Goal: Information Seeking & Learning: Learn about a topic

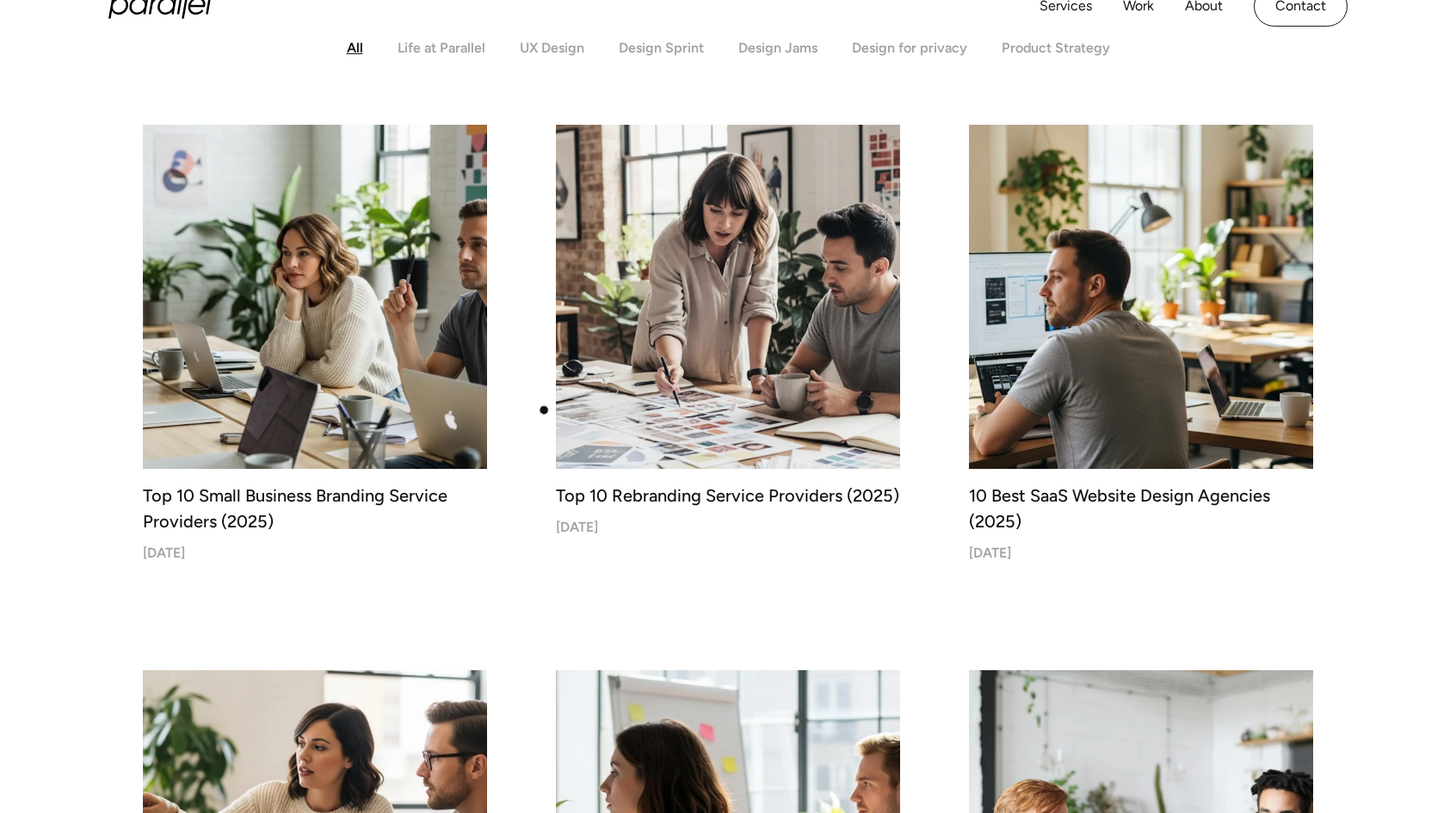
click at [655, 357] on img at bounding box center [728, 297] width 361 height 361
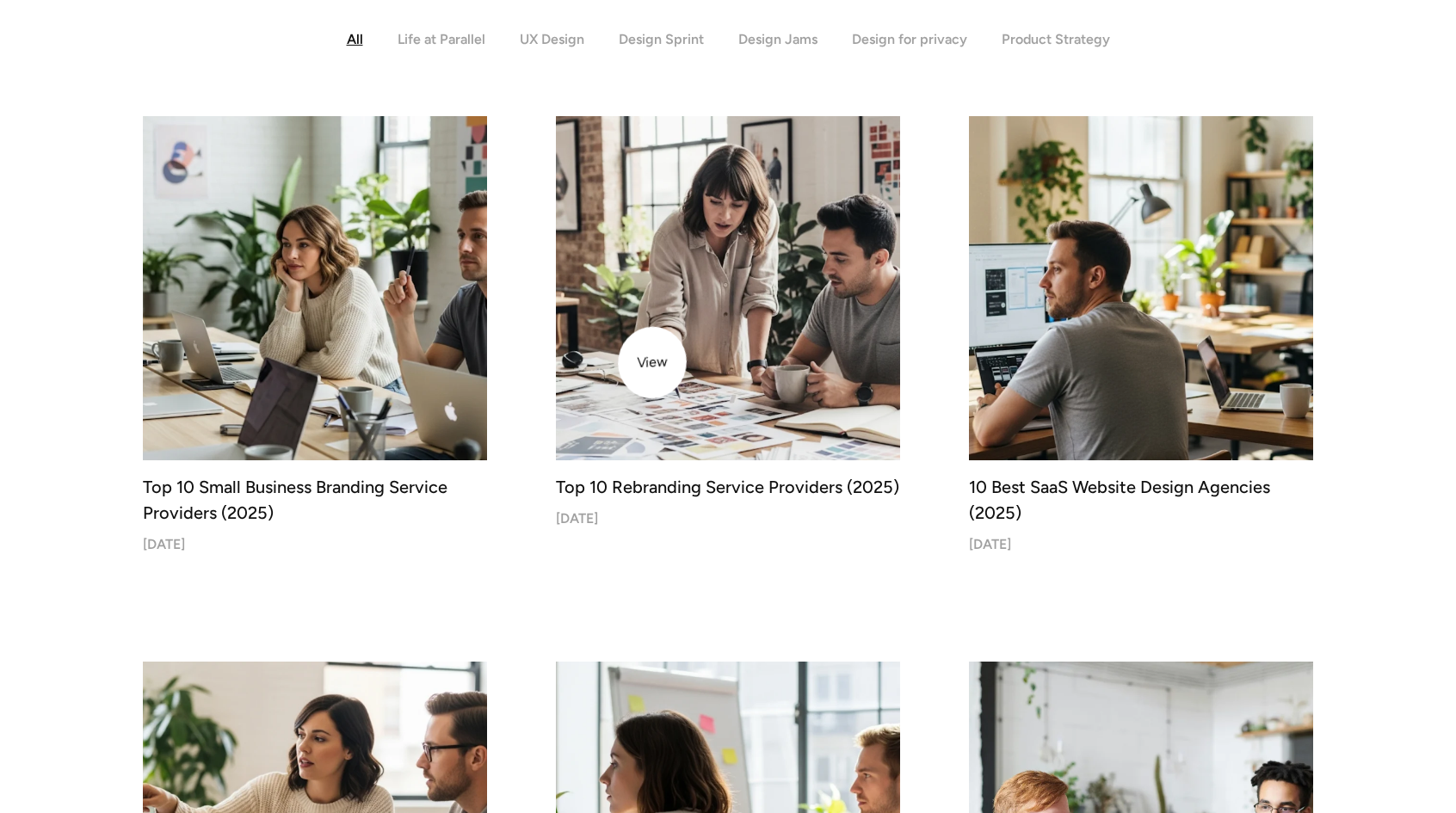
scroll to position [516, 0]
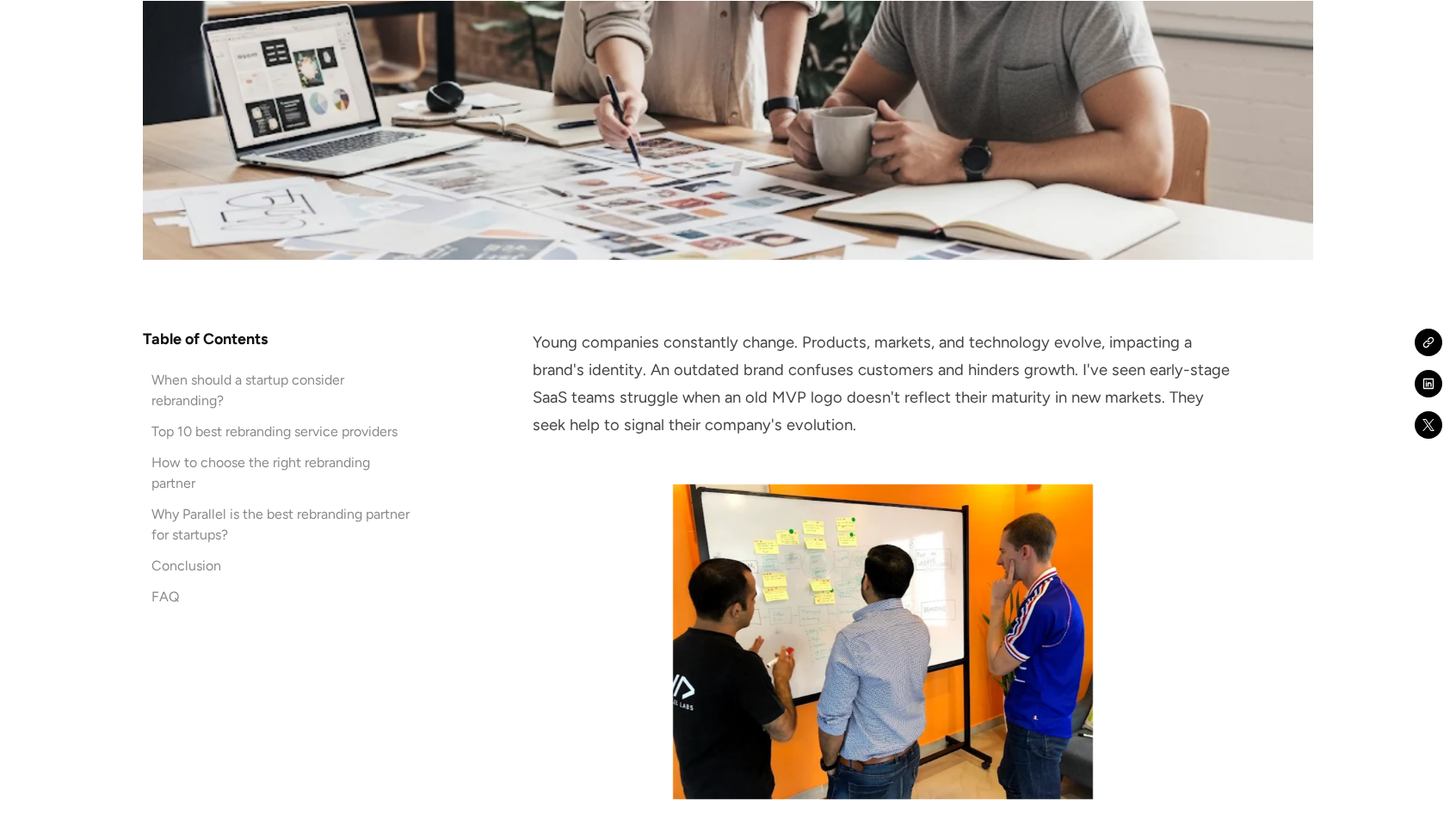
scroll to position [860, 0]
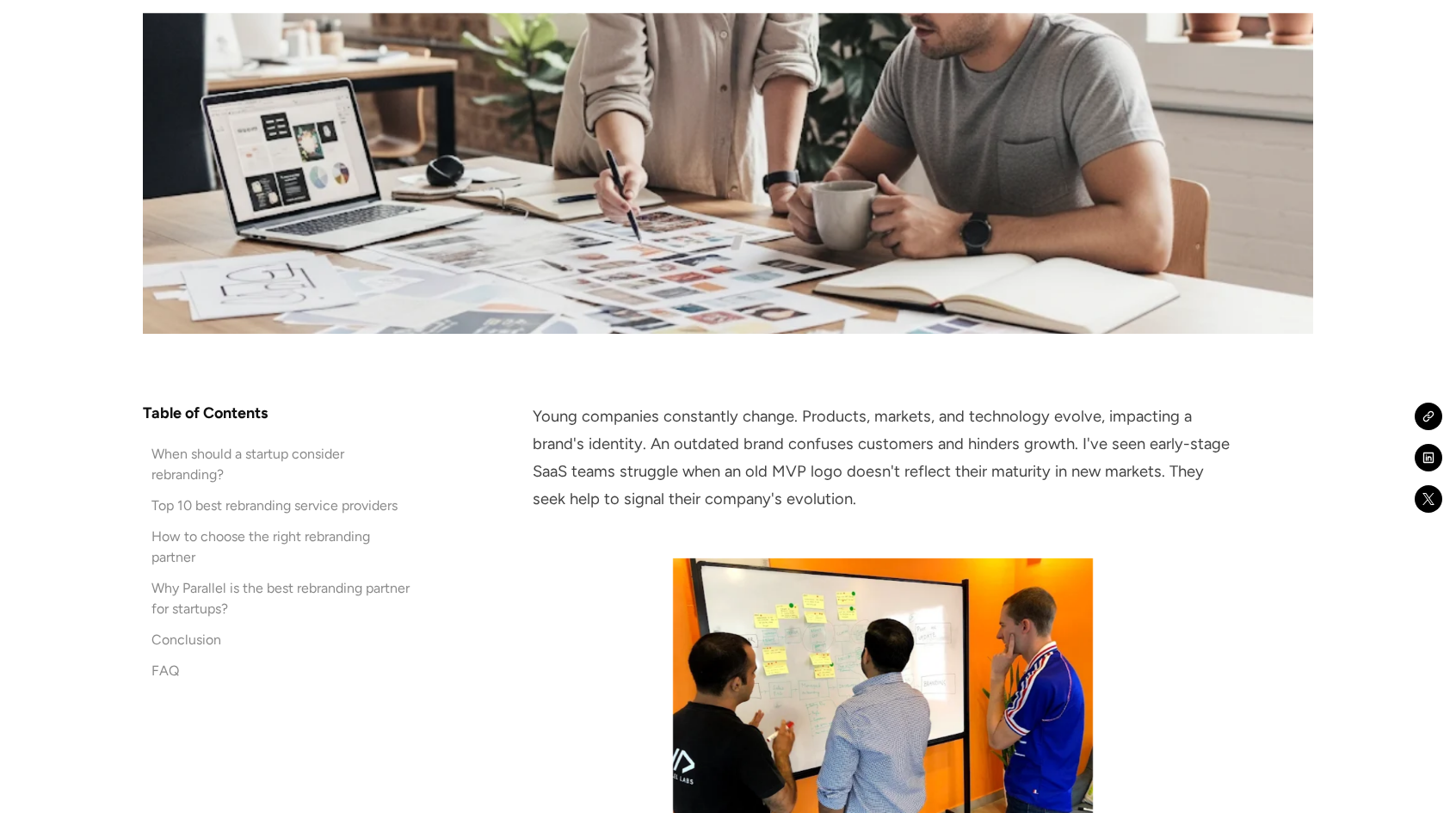
click at [194, 453] on div "When should a startup consider rebranding?" at bounding box center [283, 464] width 263 height 41
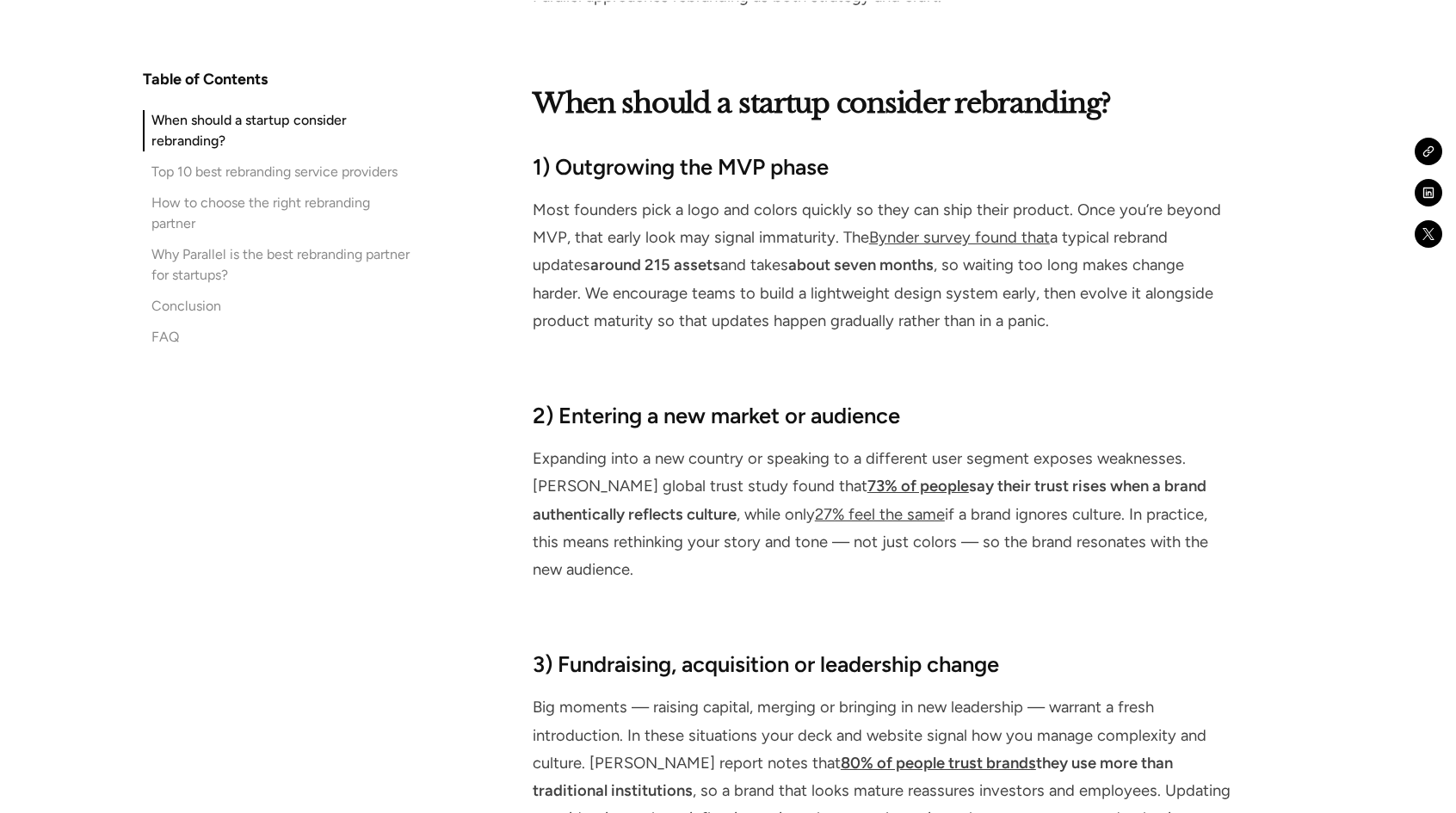
scroll to position [2113, 0]
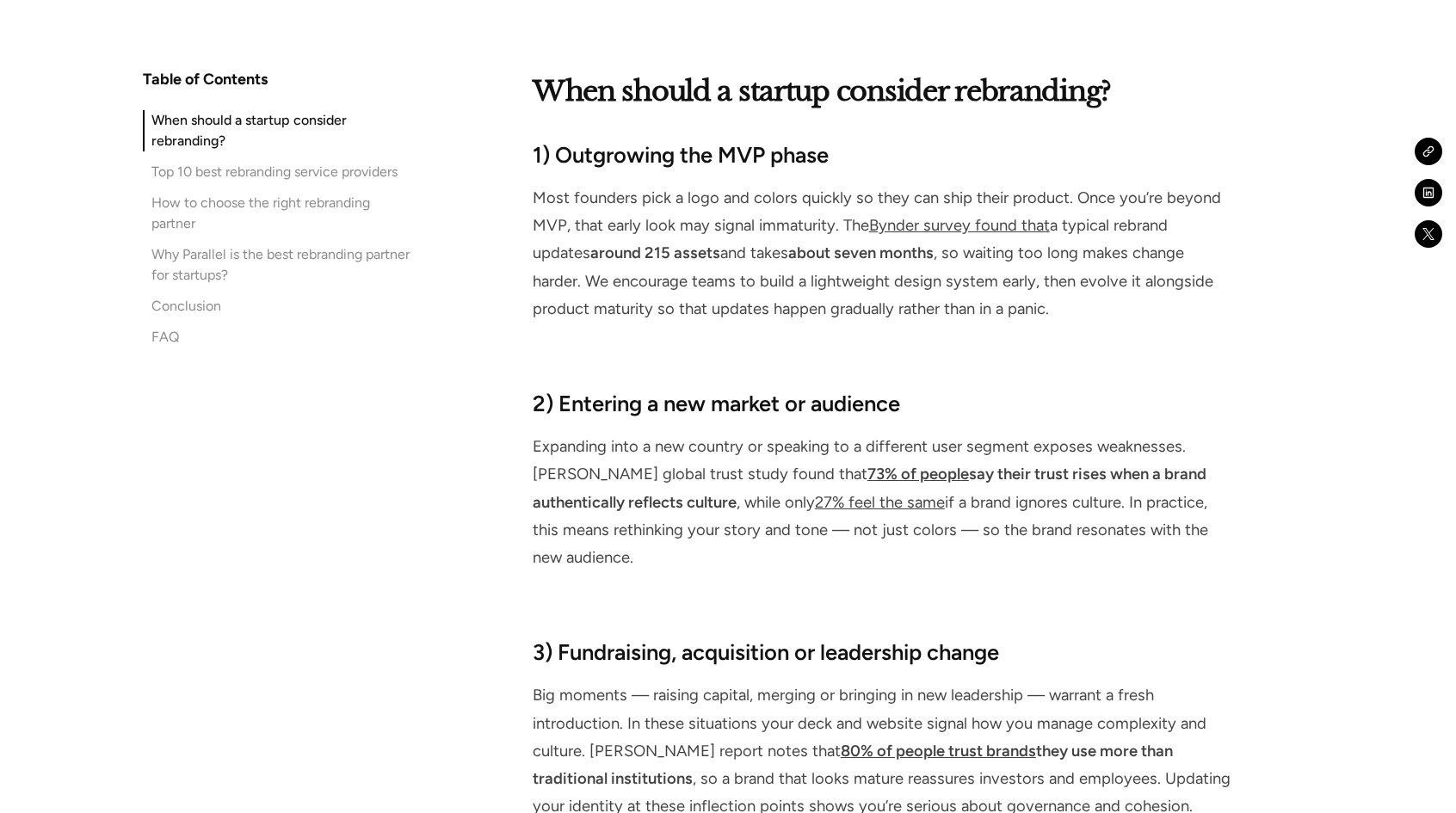
click at [220, 166] on div "Top 10 best rebranding service providers" at bounding box center [275, 172] width 246 height 21
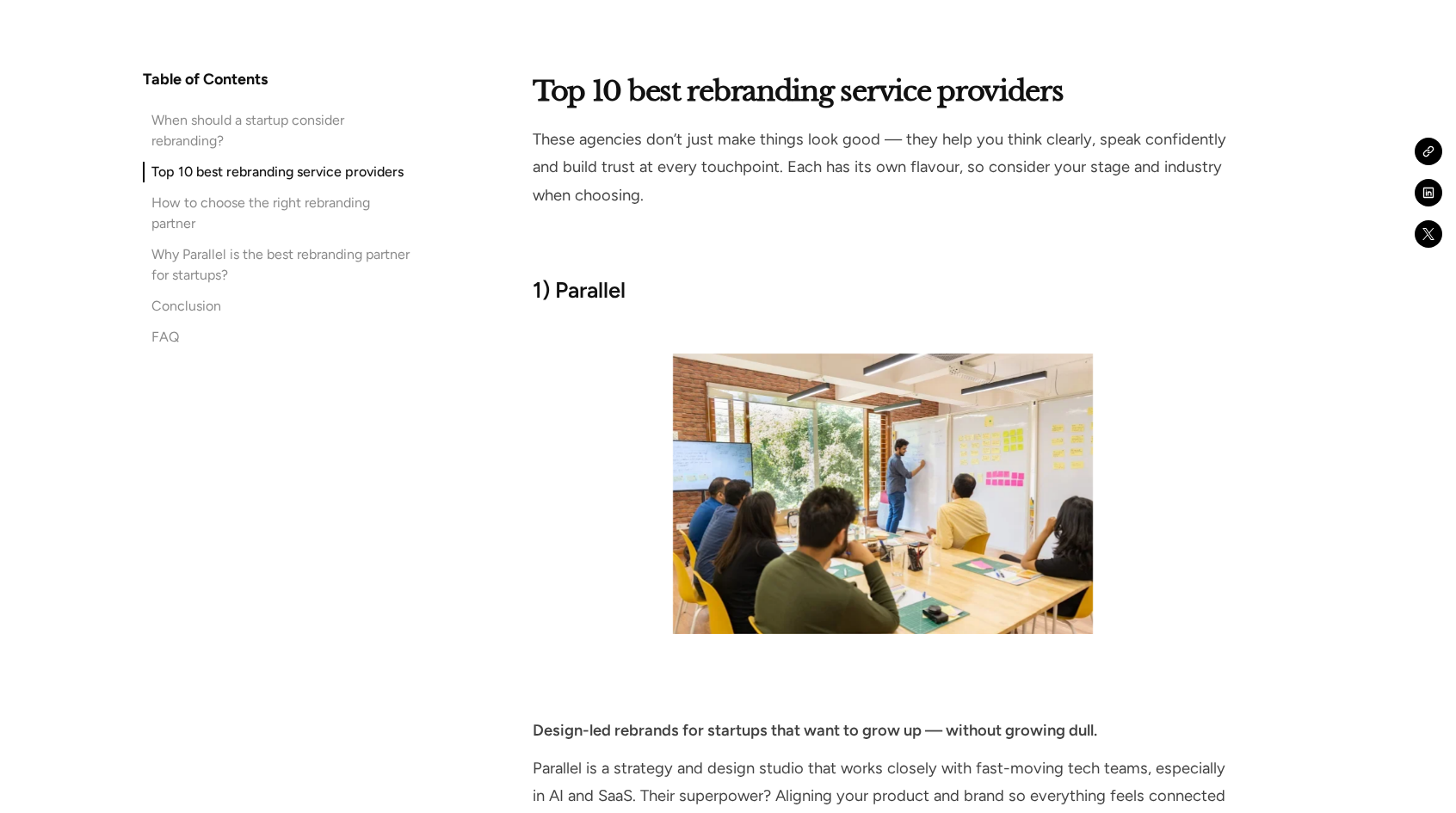
click at [220, 203] on div "How to choose the right rebranding partner" at bounding box center [283, 213] width 263 height 41
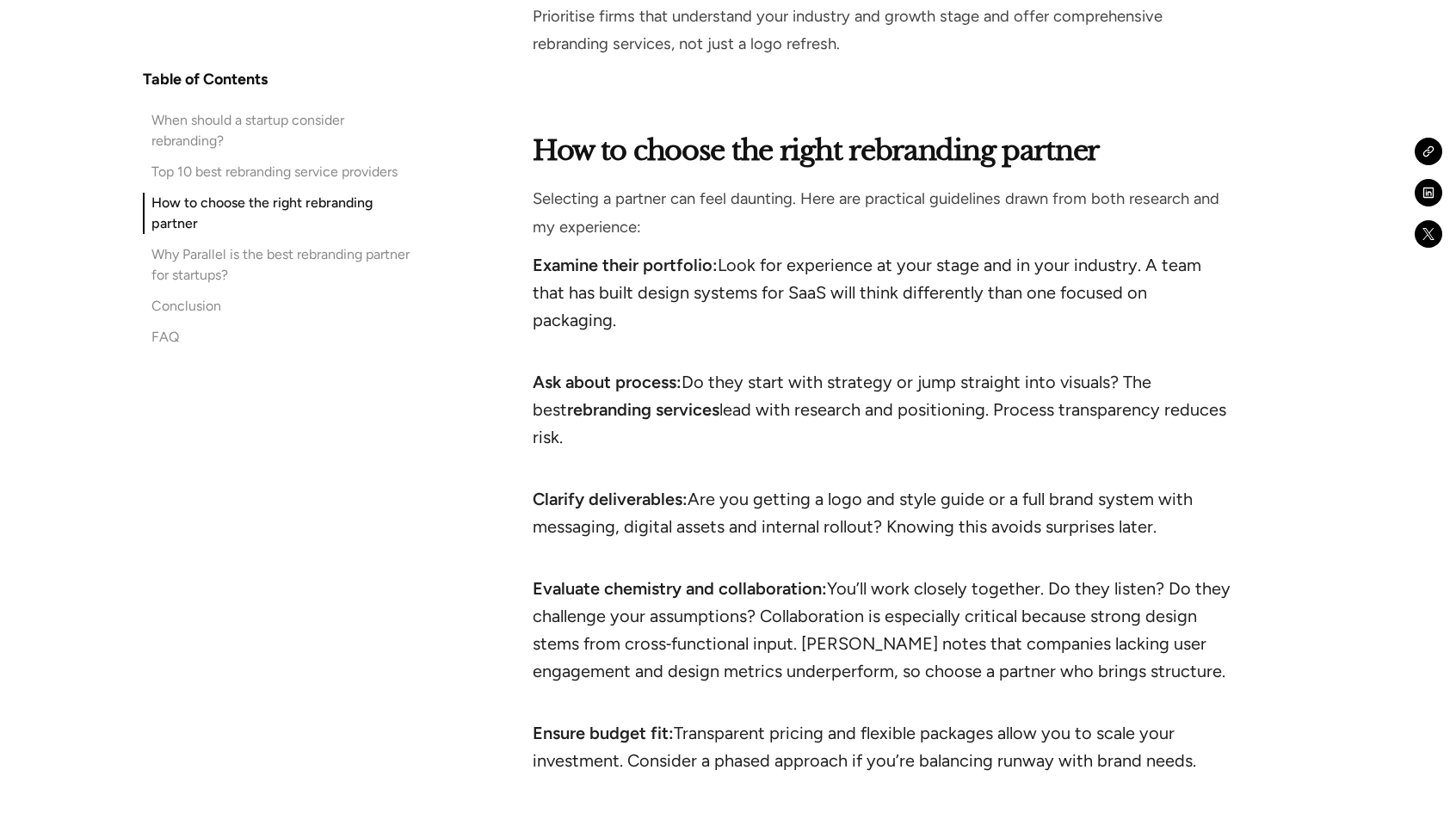
scroll to position [10287, 0]
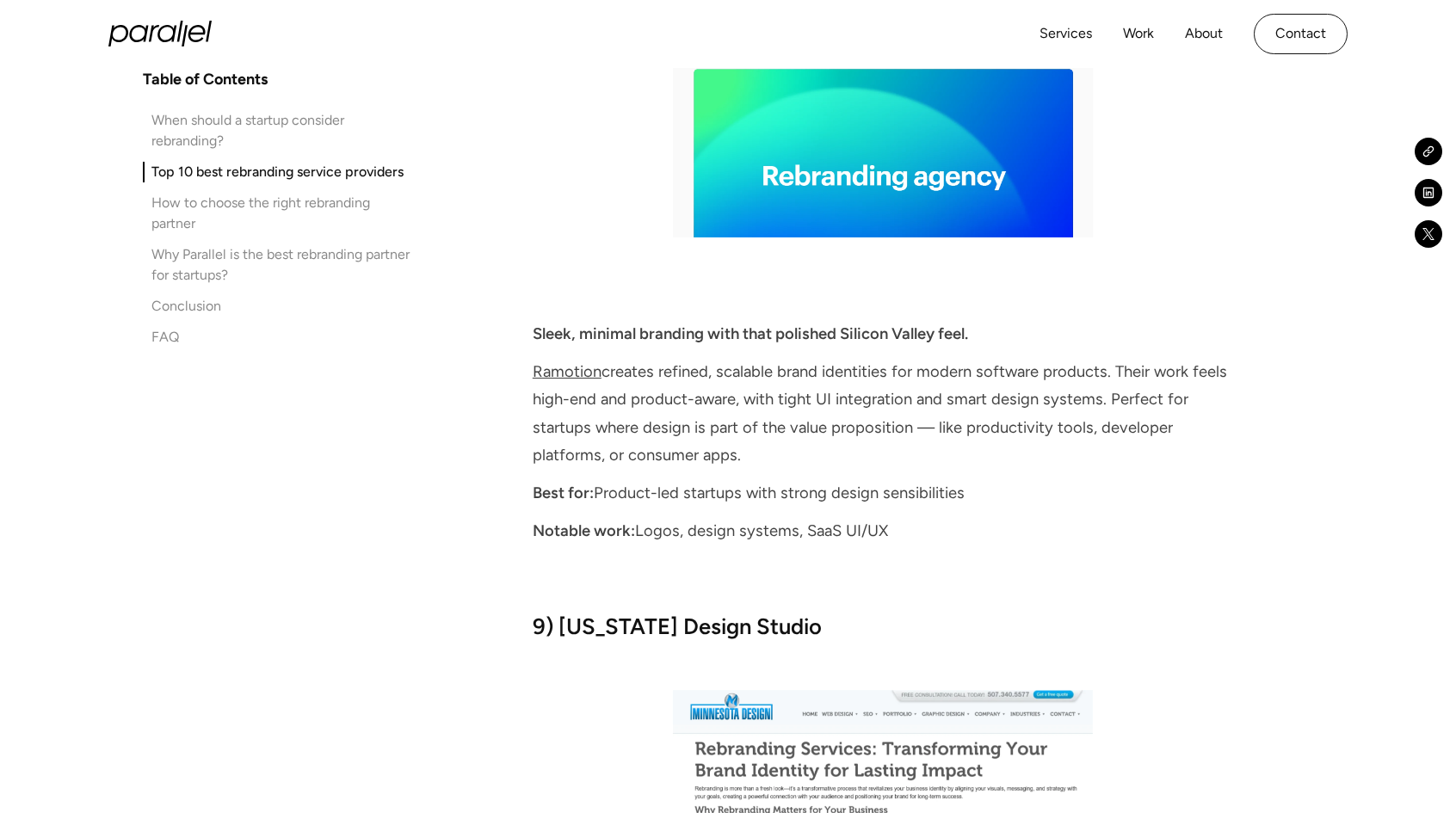
click at [240, 122] on div "When should a startup consider rebranding?" at bounding box center [283, 130] width 263 height 41
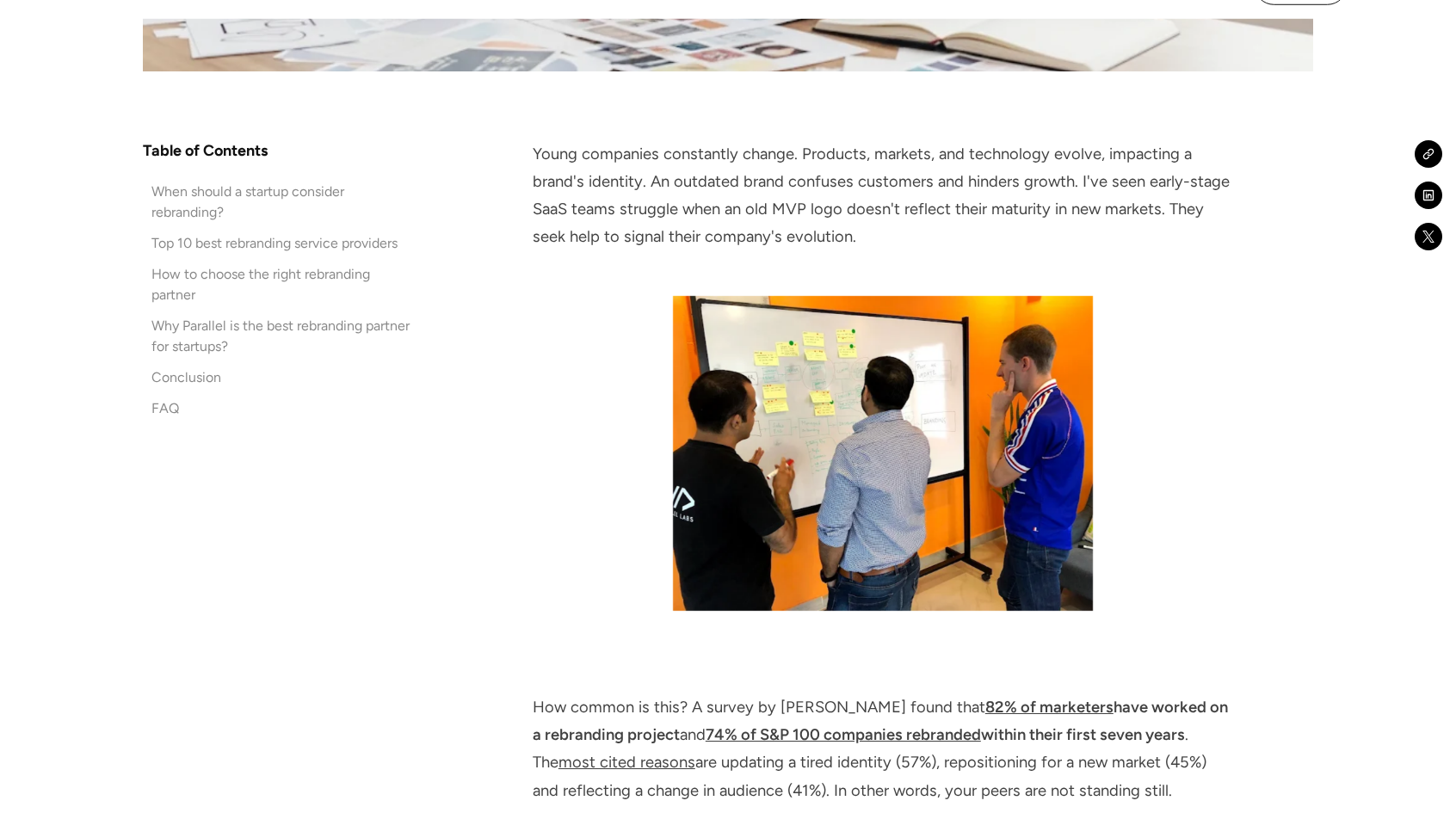
scroll to position [1032, 0]
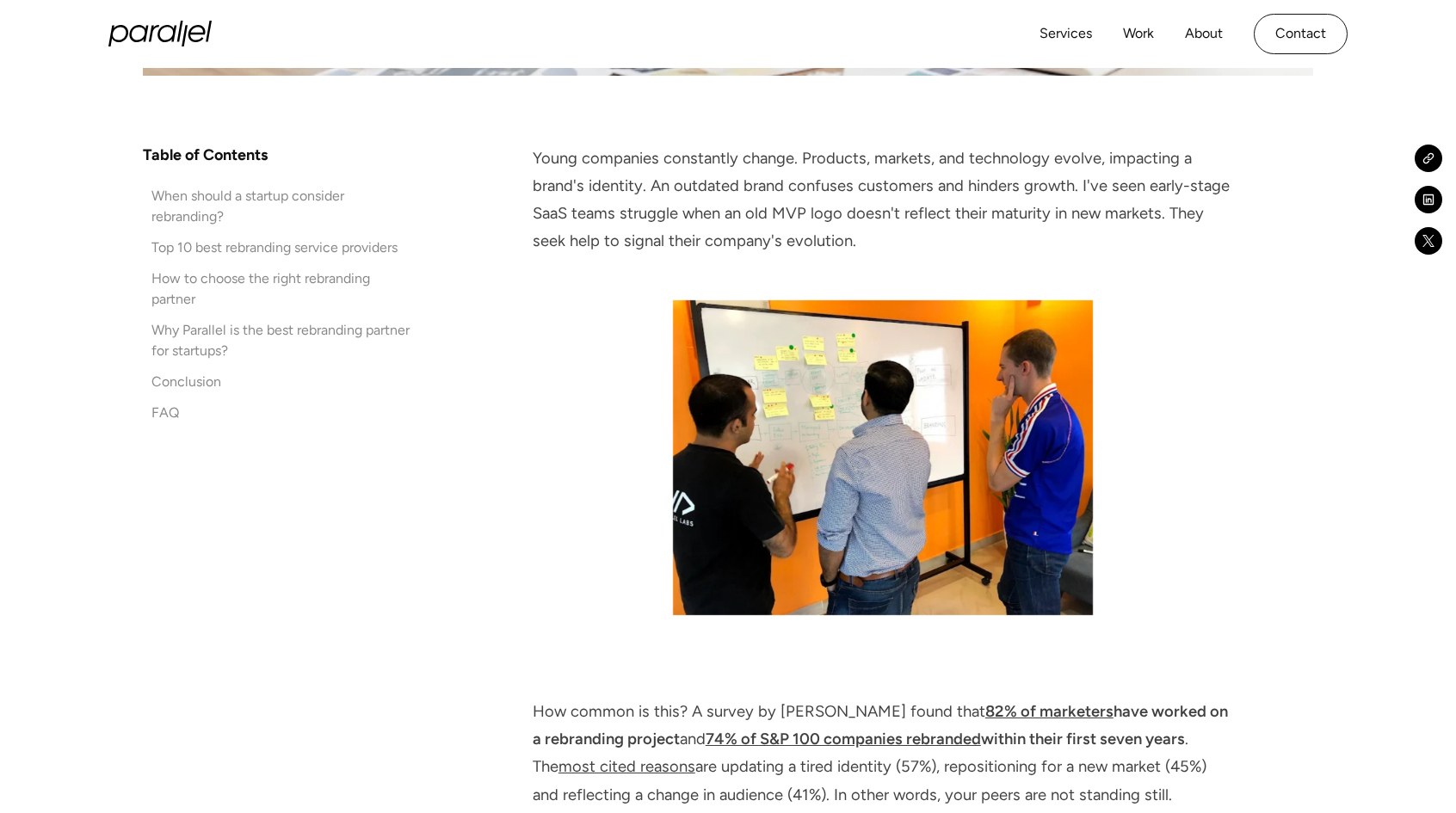
click at [206, 324] on div "Why Parallel is the best rebranding partner for startups?" at bounding box center [283, 340] width 263 height 41
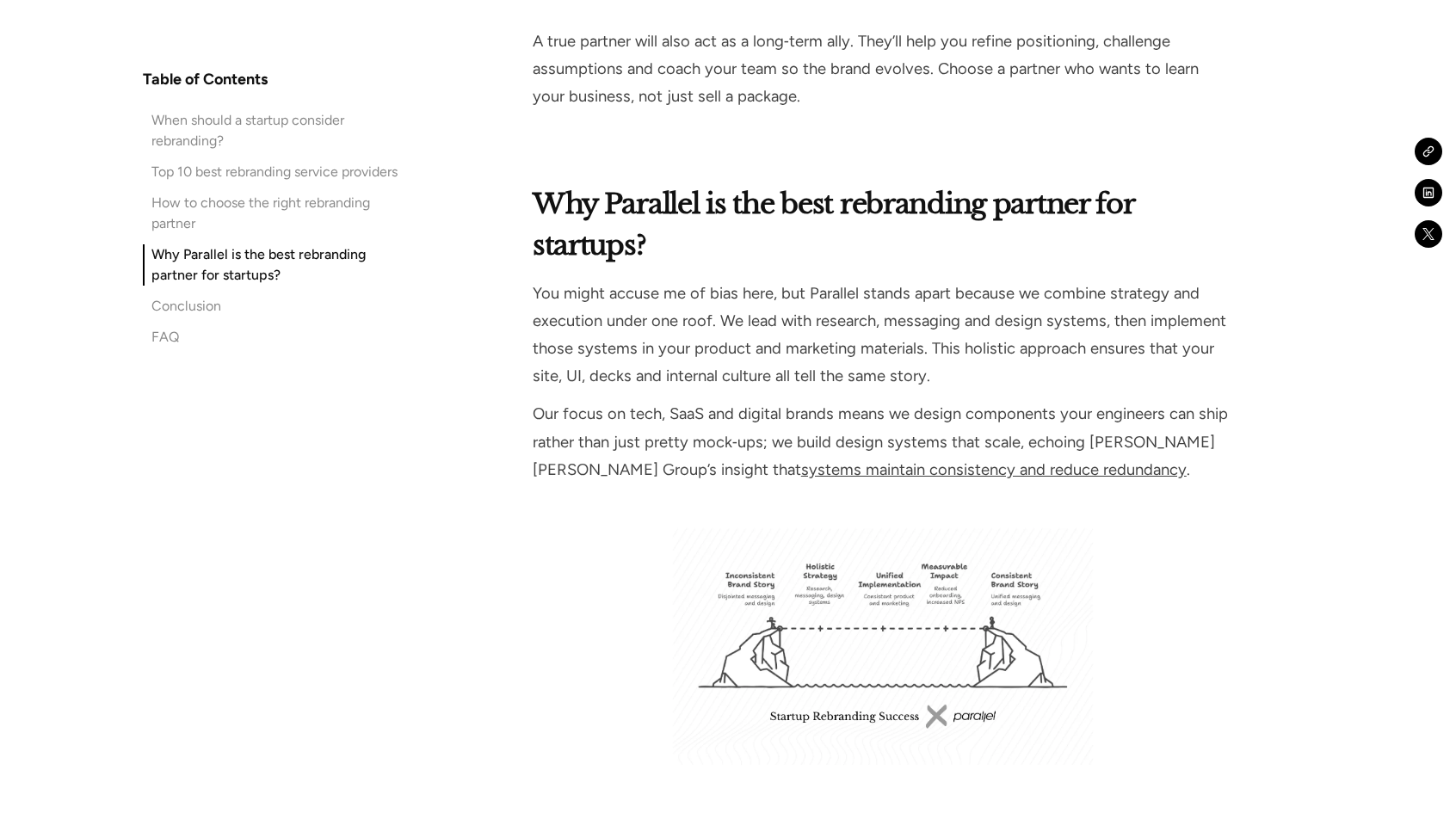
scroll to position [11083, 0]
click at [235, 173] on div "Top 10 best rebranding service providers" at bounding box center [275, 172] width 246 height 21
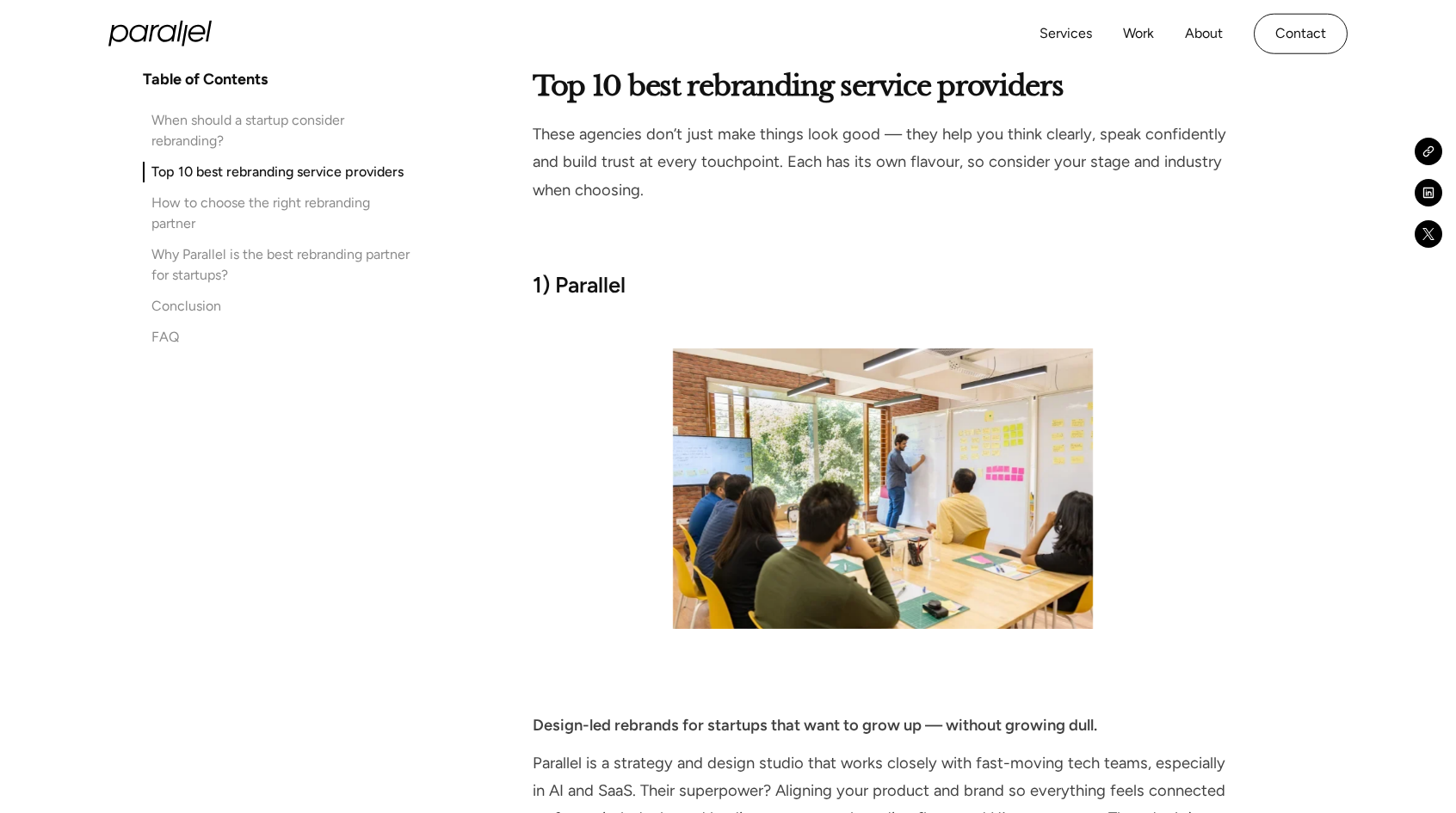
scroll to position [3226, 0]
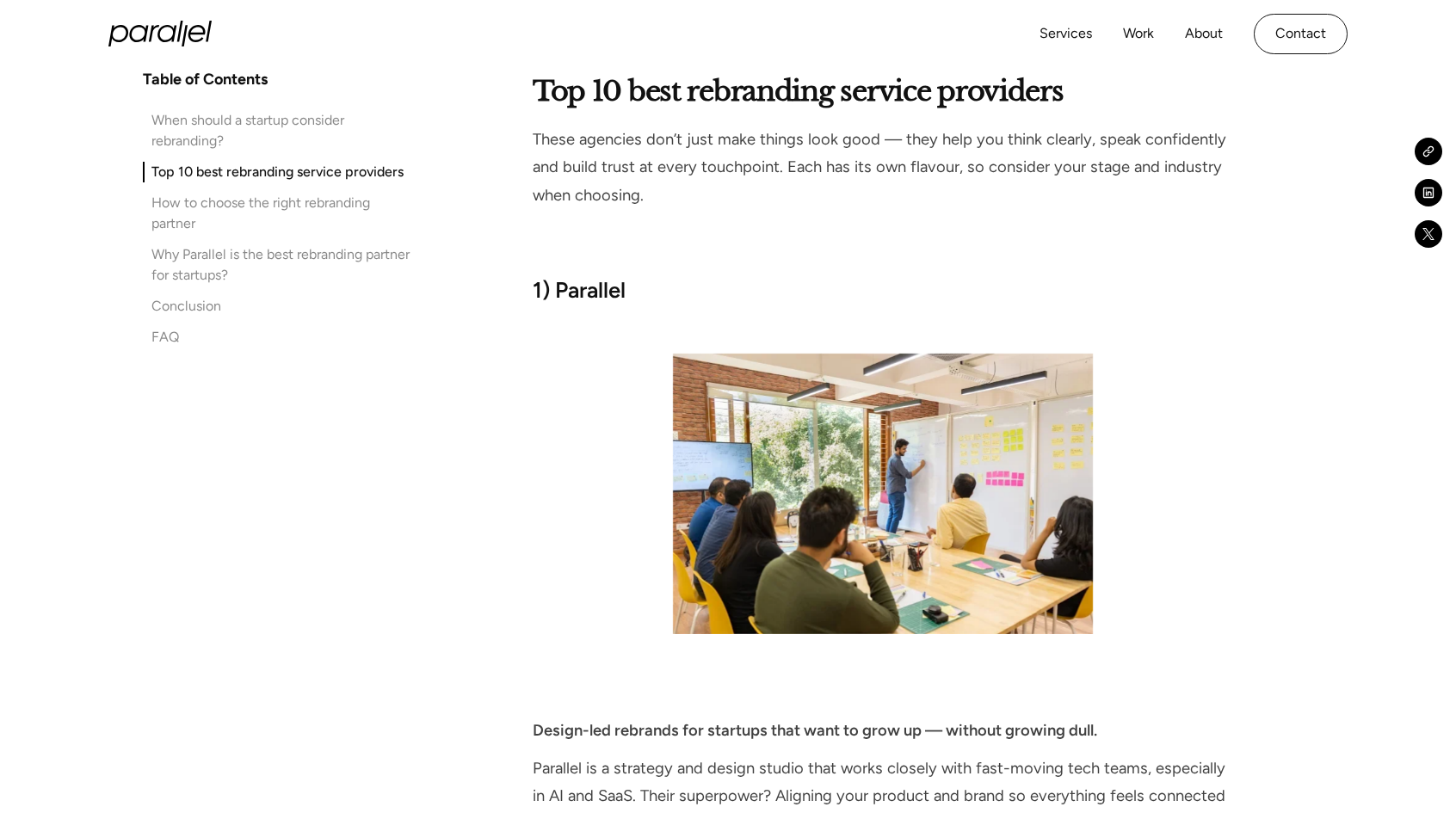
click at [204, 275] on div "Why Parallel is the best rebranding partner for startups?" at bounding box center [283, 265] width 263 height 41
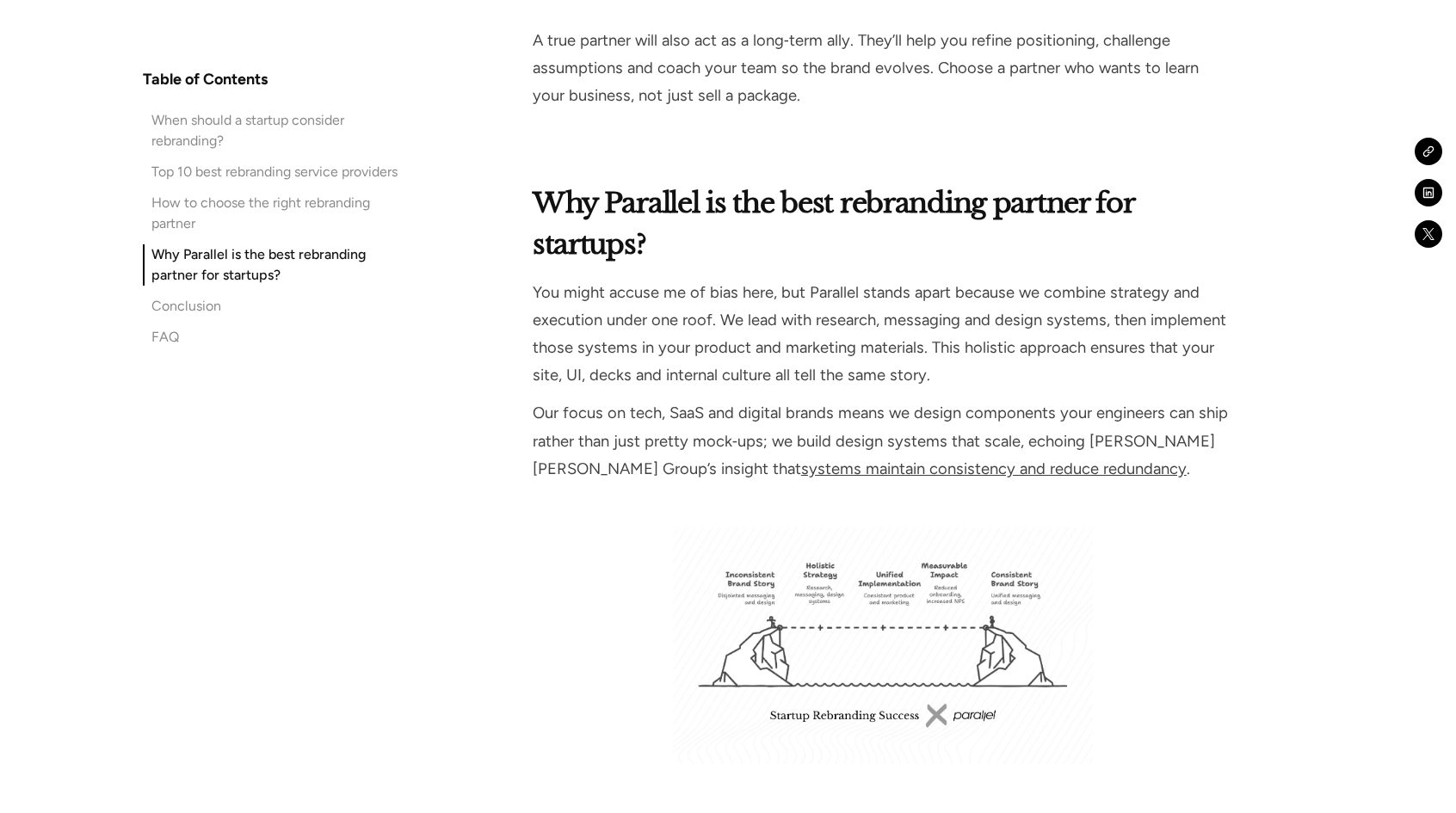
click at [155, 330] on div "FAQ" at bounding box center [165, 337] width 27 height 21
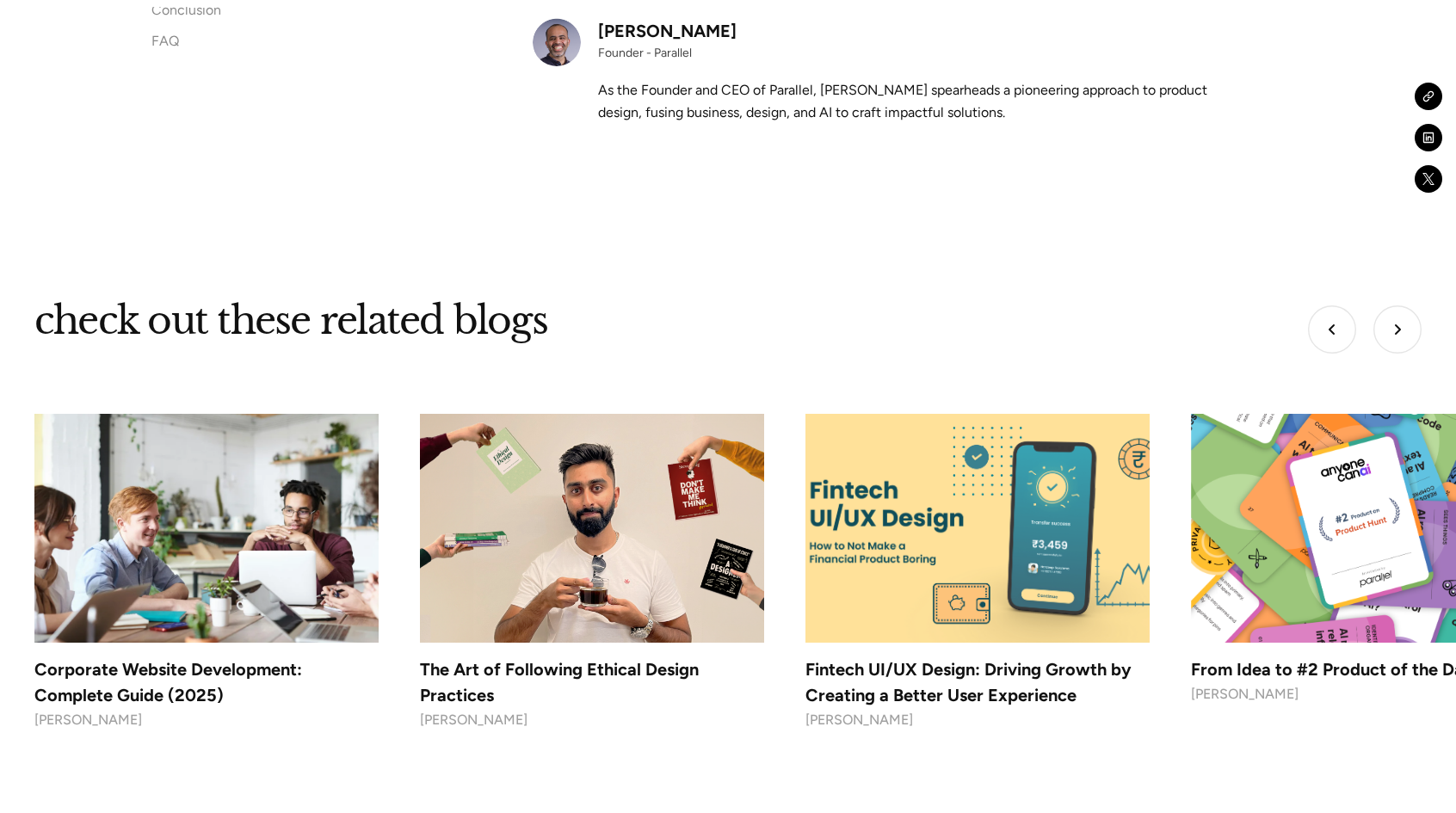
scroll to position [14066, 0]
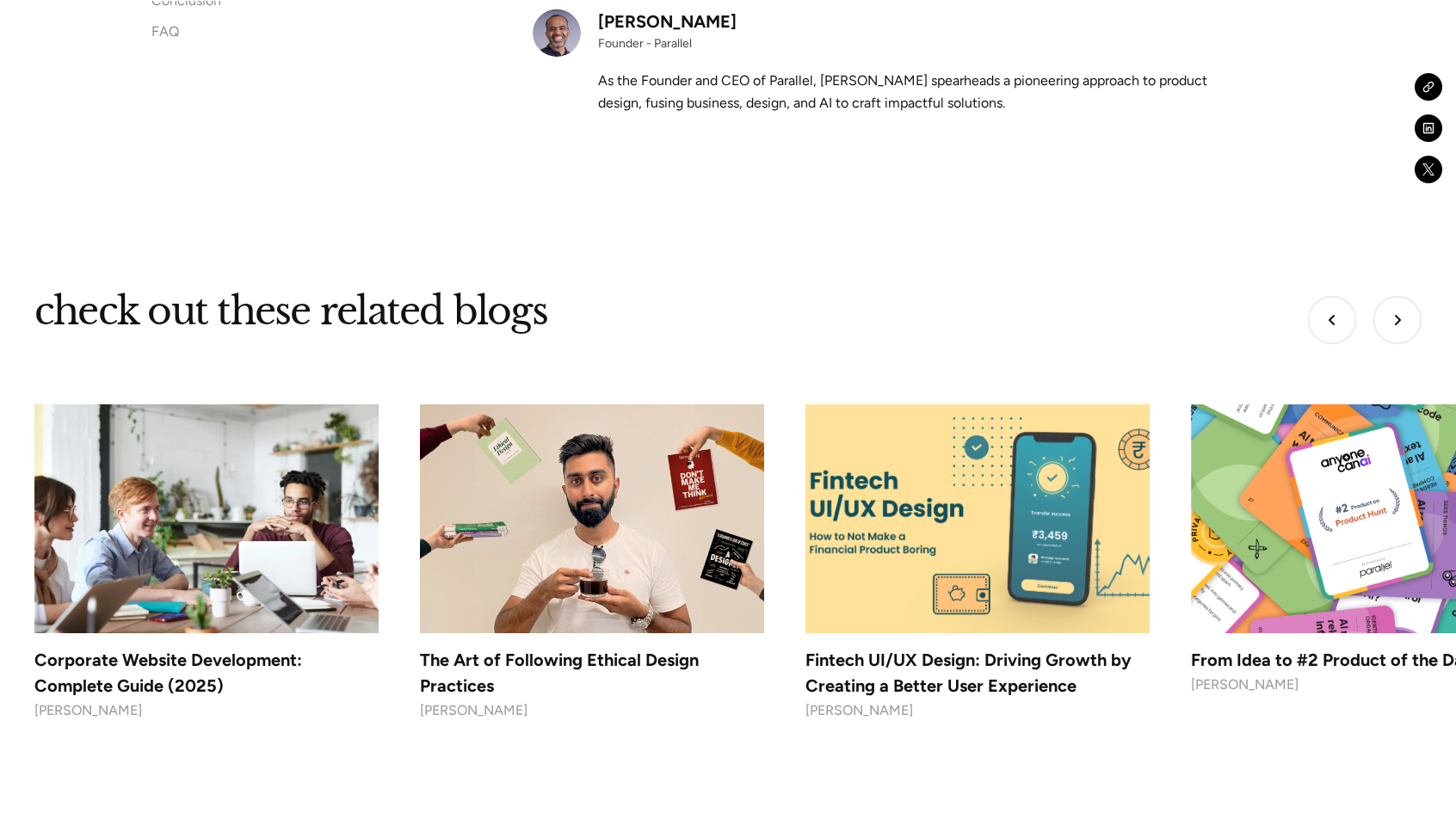
click at [1389, 296] on div "Top 10 User Experience Design Service Providers (2025) Robin Dhanwani Top 10 UX…" at bounding box center [746, 522] width 1422 height 453
click at [1398, 296] on img "Next slide" at bounding box center [1398, 319] width 48 height 48
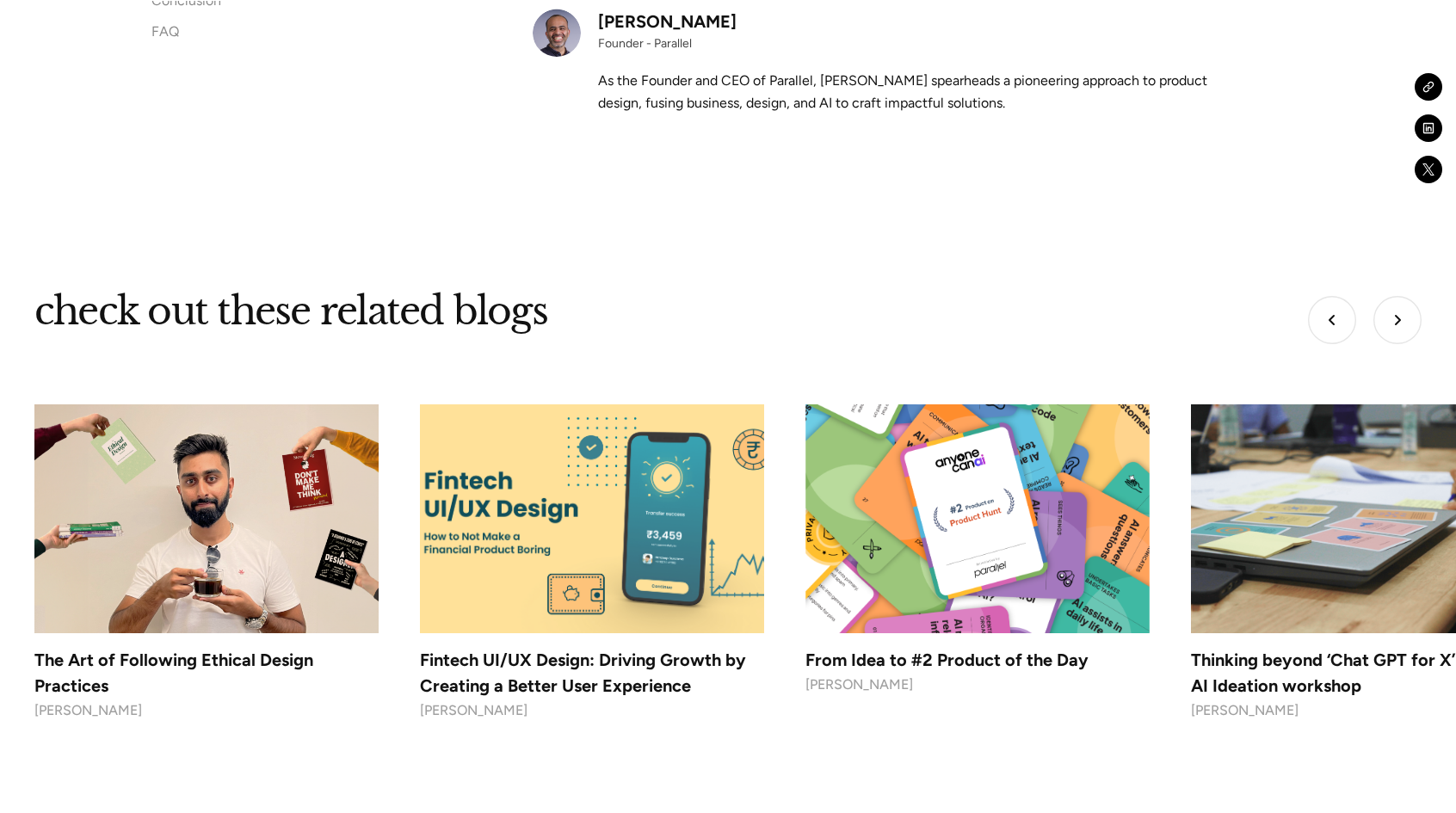
click at [1398, 296] on img "Next slide" at bounding box center [1398, 319] width 48 height 48
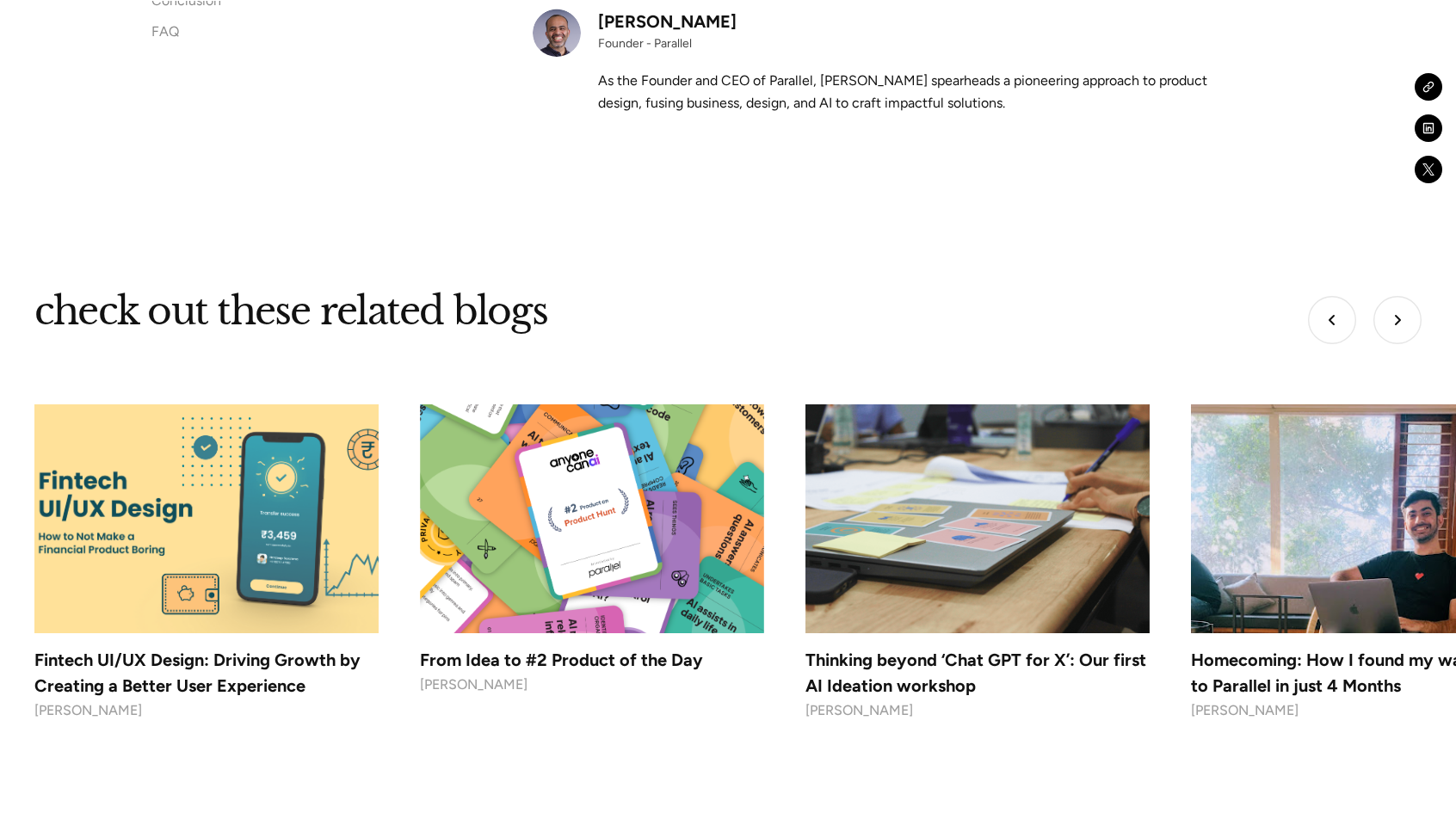
click at [1398, 296] on img "Next slide" at bounding box center [1398, 319] width 48 height 48
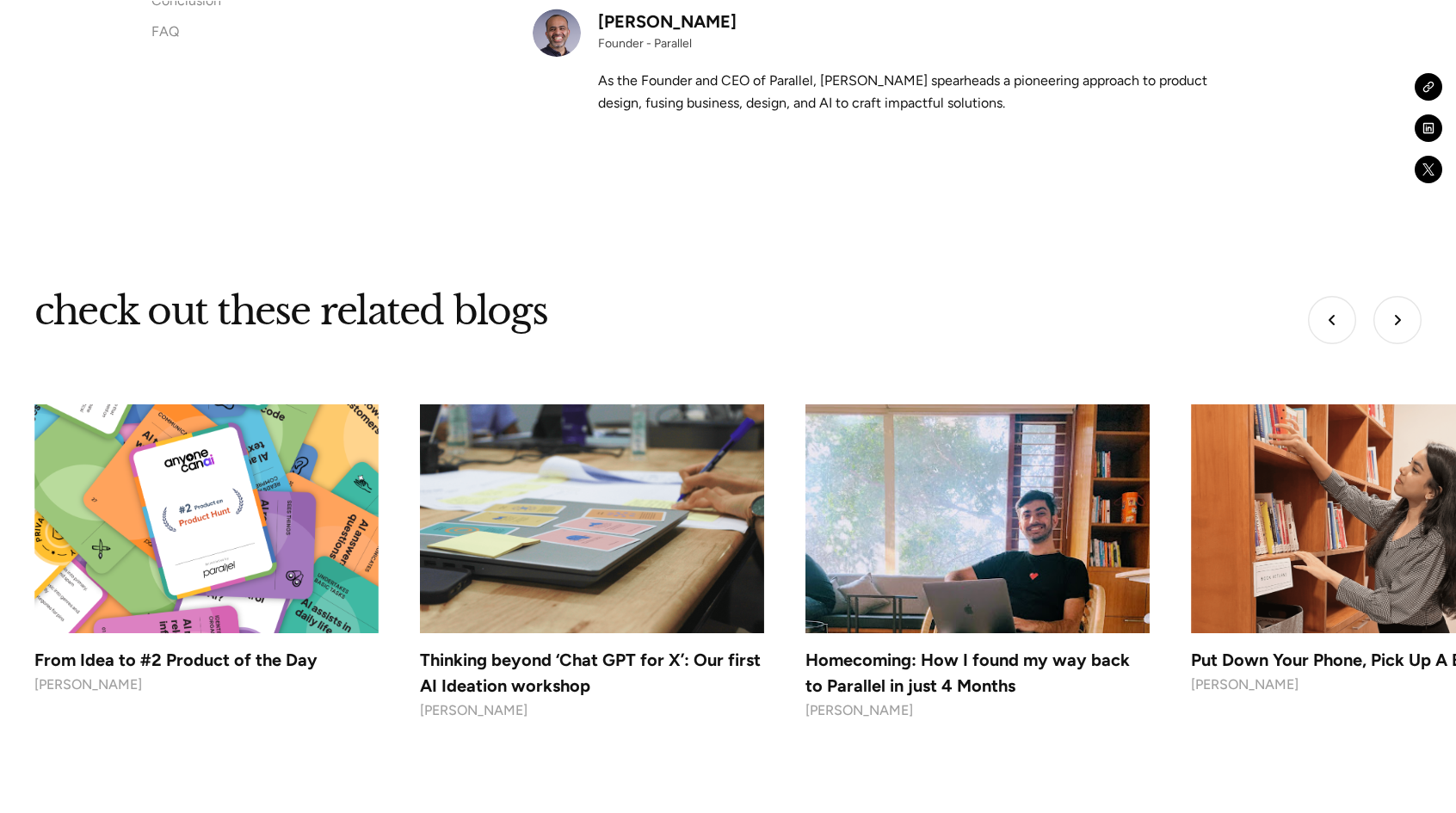
click at [1398, 296] on img "Next slide" at bounding box center [1398, 319] width 48 height 48
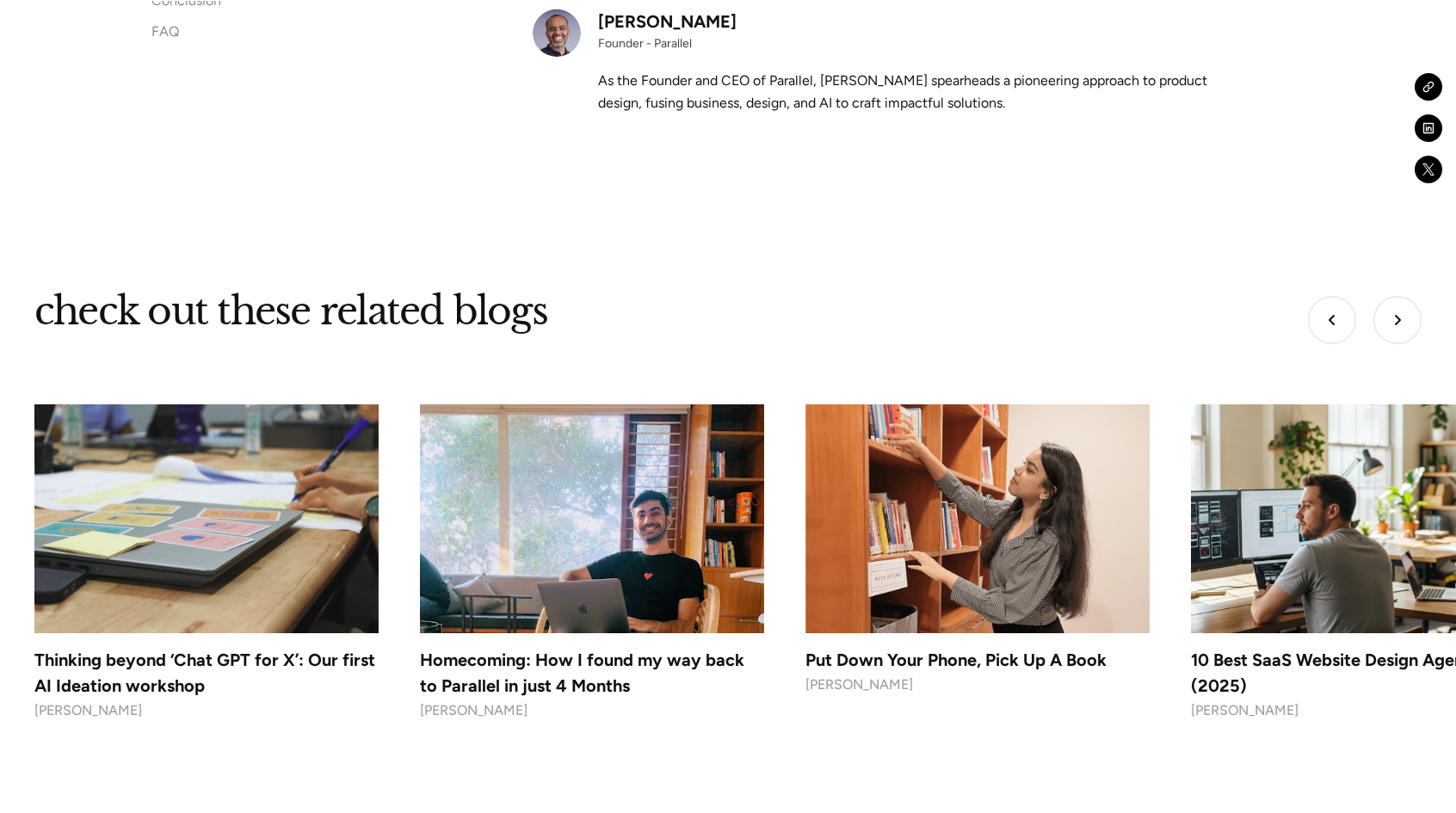
click at [1398, 296] on img "Next slide" at bounding box center [1398, 319] width 48 height 48
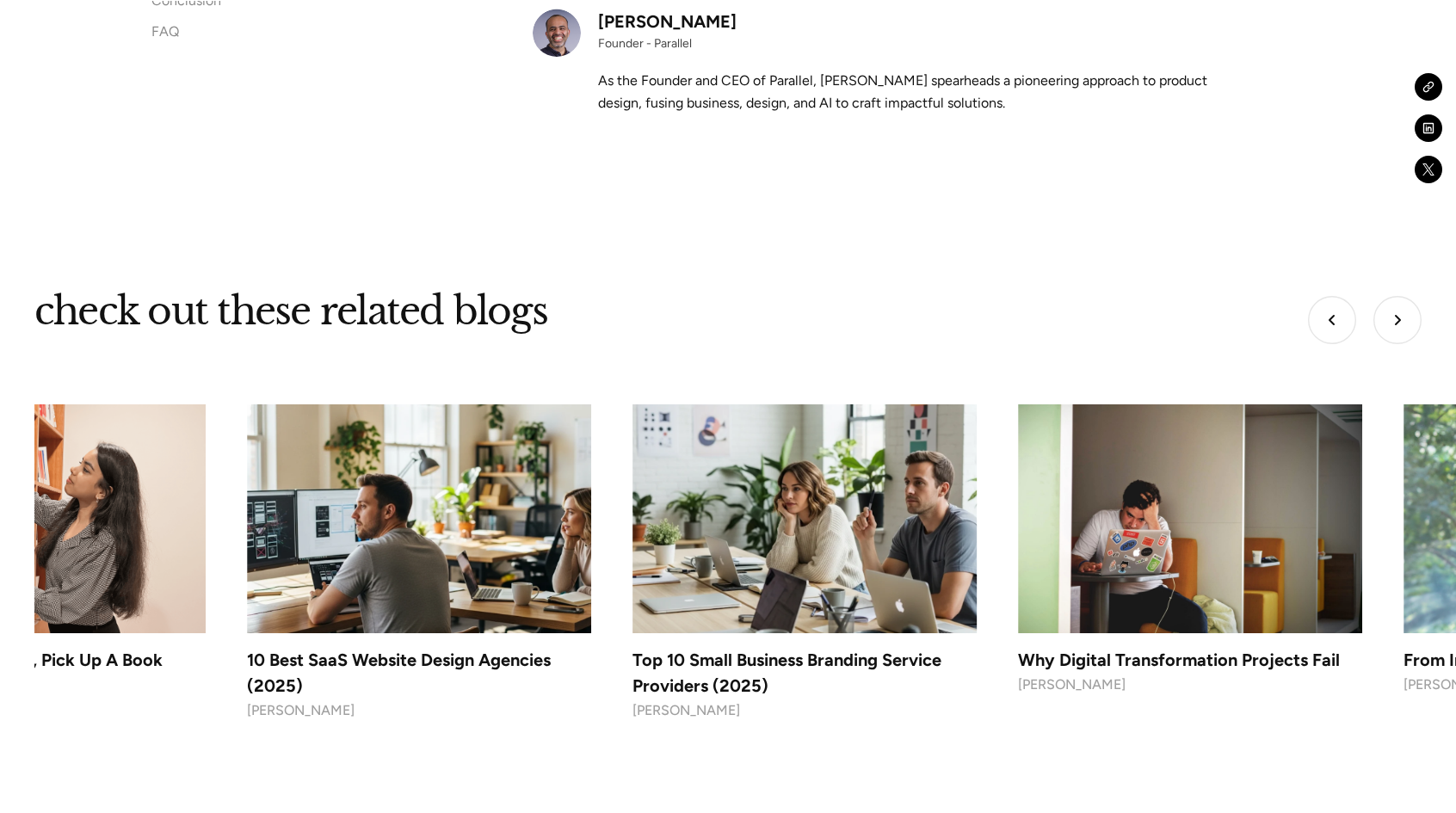
drag, startPoint x: 862, startPoint y: 477, endPoint x: 676, endPoint y: 506, distance: 188.2
click at [718, 501] on img at bounding box center [805, 519] width 361 height 241
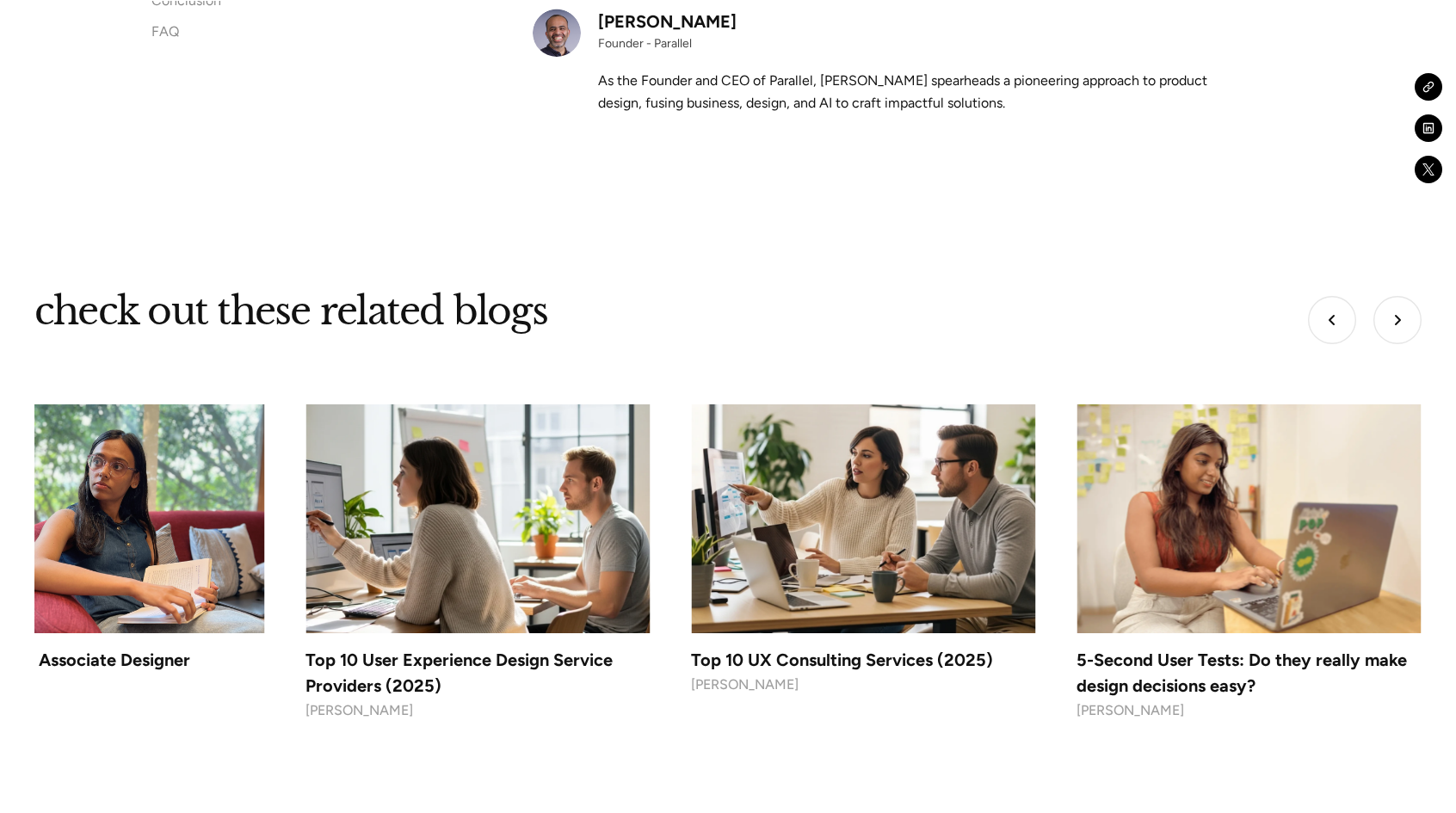
drag, startPoint x: 1055, startPoint y: 430, endPoint x: 0, endPoint y: 491, distance: 1056.8
click at [0, 481] on div "check out these related blogs Top 10 User Experience Design Service Providers (…" at bounding box center [728, 575] width 1456 height 578
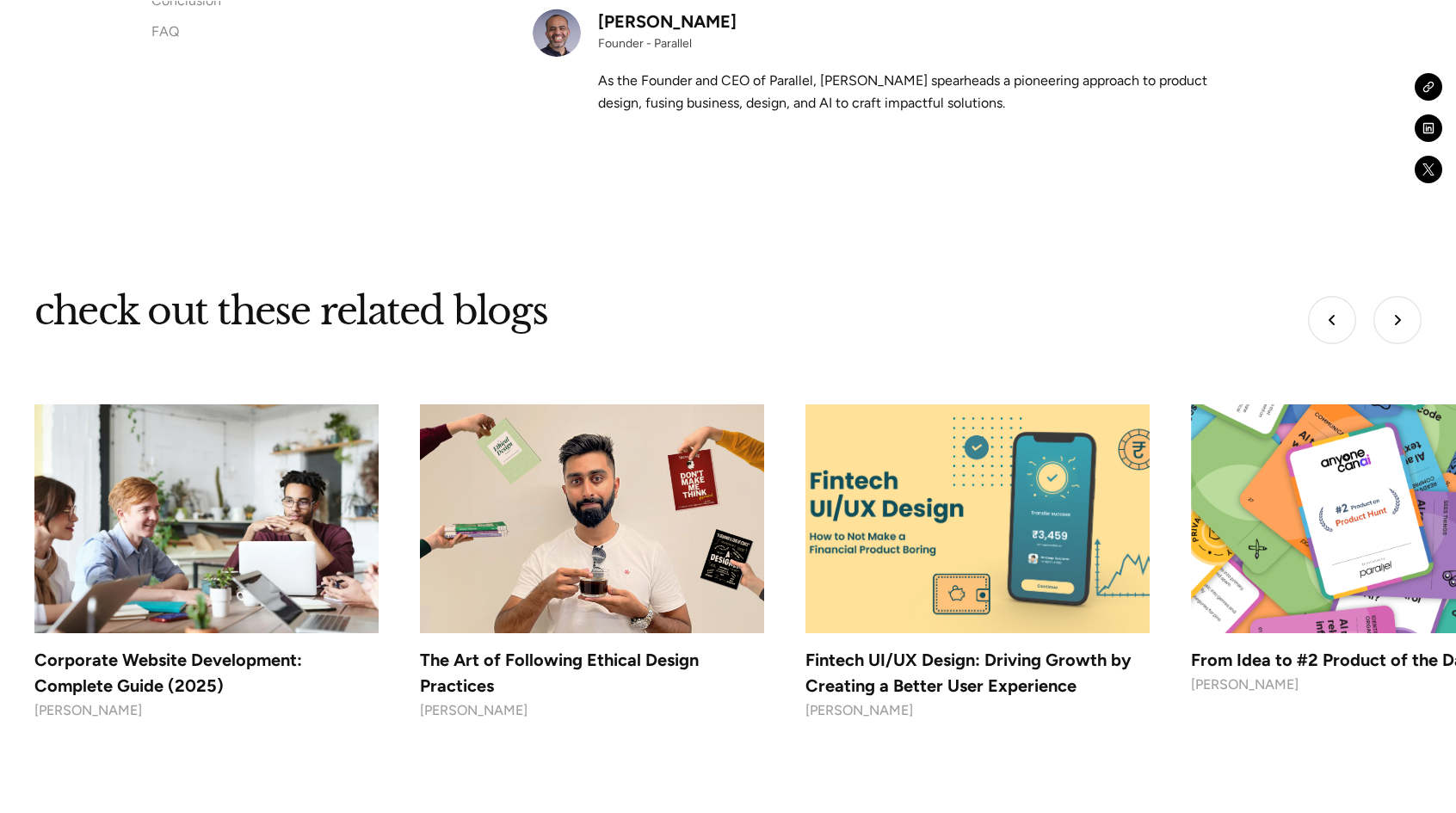
drag, startPoint x: 896, startPoint y: 463, endPoint x: 0, endPoint y: 565, distance: 901.8
click at [0, 556] on div "check out these related blogs Top 10 User Experience Design Service Providers (…" at bounding box center [728, 575] width 1456 height 578
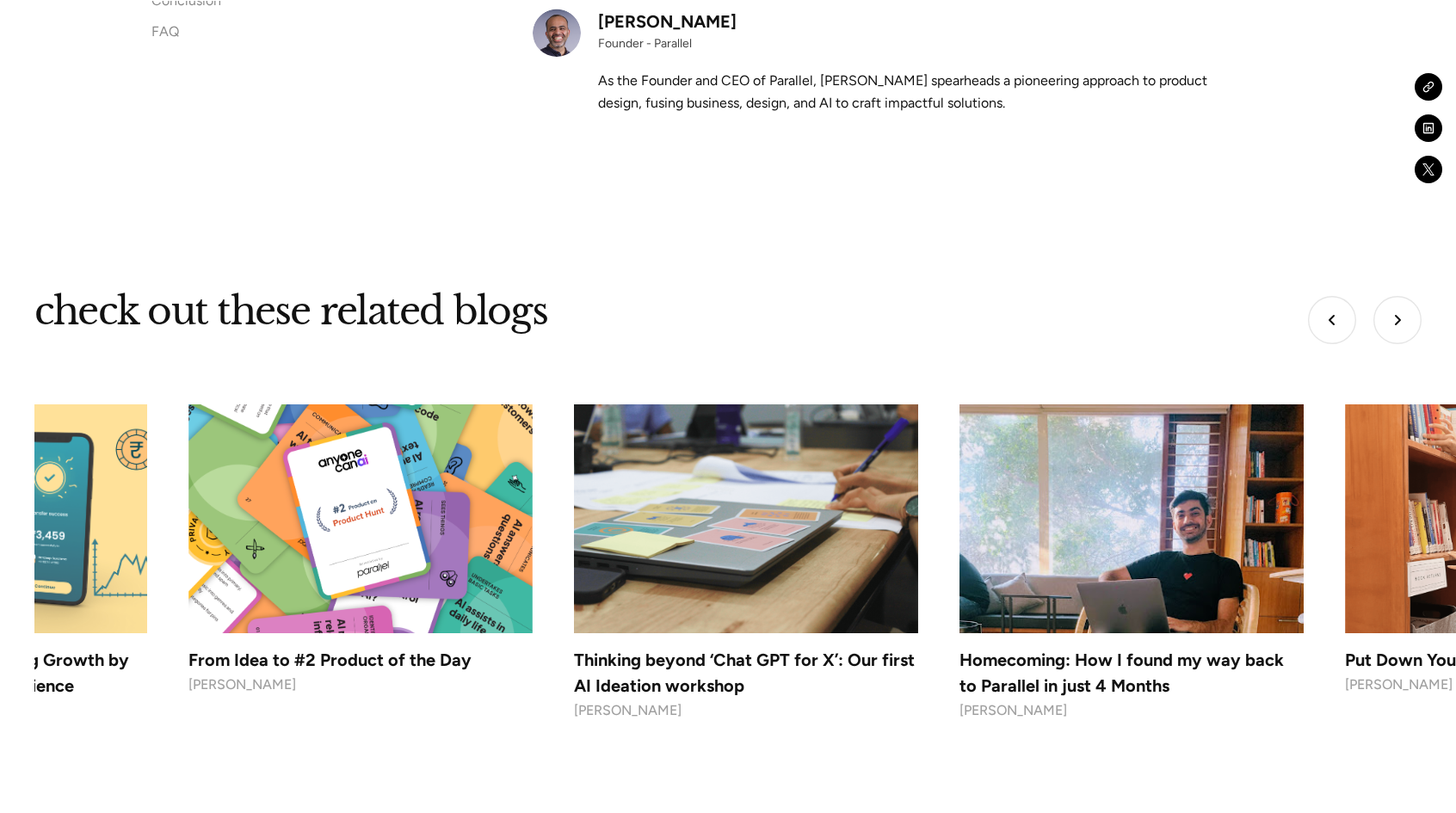
drag, startPoint x: 551, startPoint y: 416, endPoint x: 0, endPoint y: 485, distance: 555.3
click at [88, 473] on div "Top 10 User Experience Design Service Providers (2025) Robin Dhanwani Top 10 UX…" at bounding box center [746, 577] width 1422 height 345
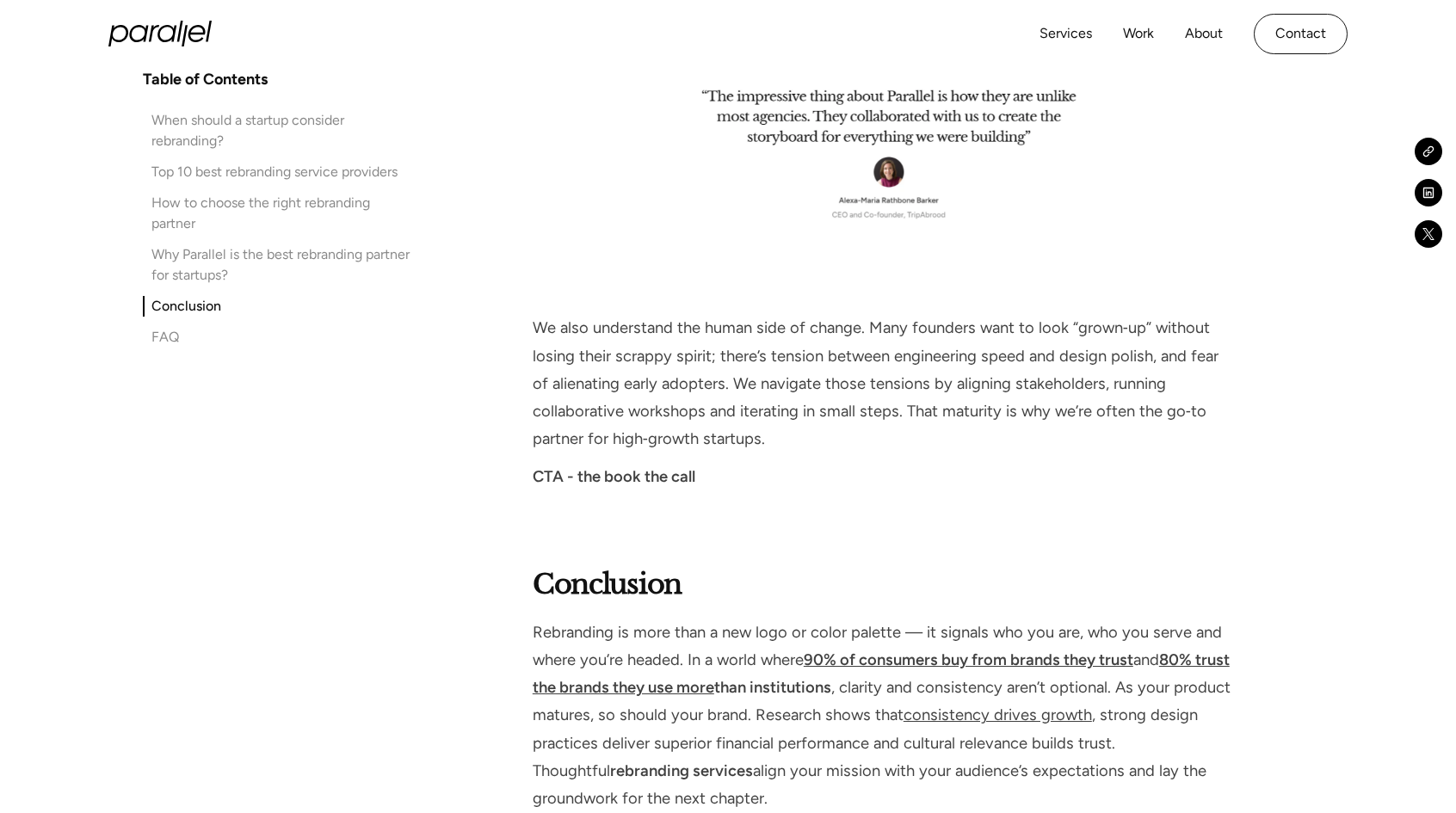
scroll to position [12087, 0]
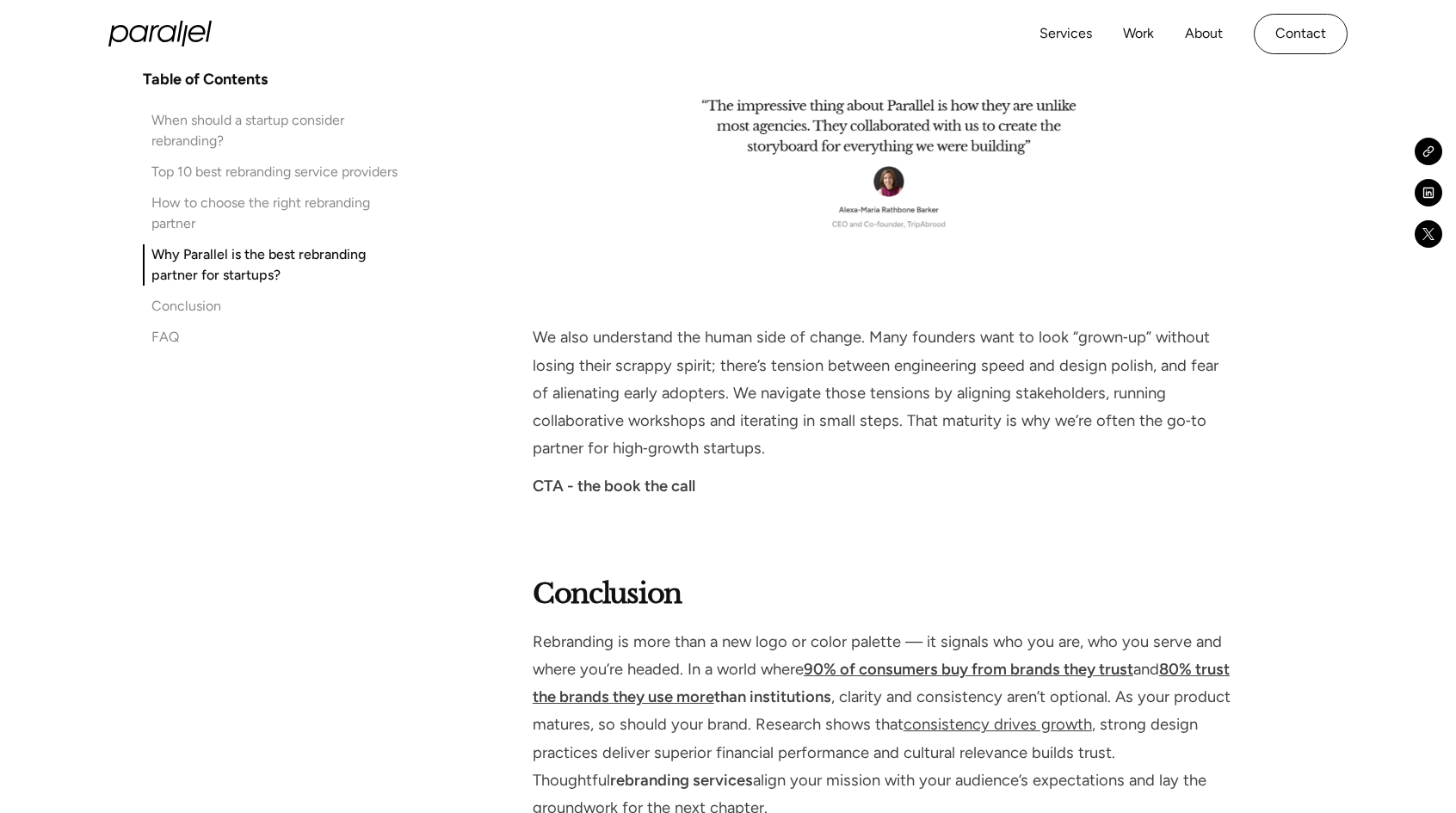
click at [255, 199] on div "How to choose the right rebranding partner" at bounding box center [283, 213] width 263 height 41
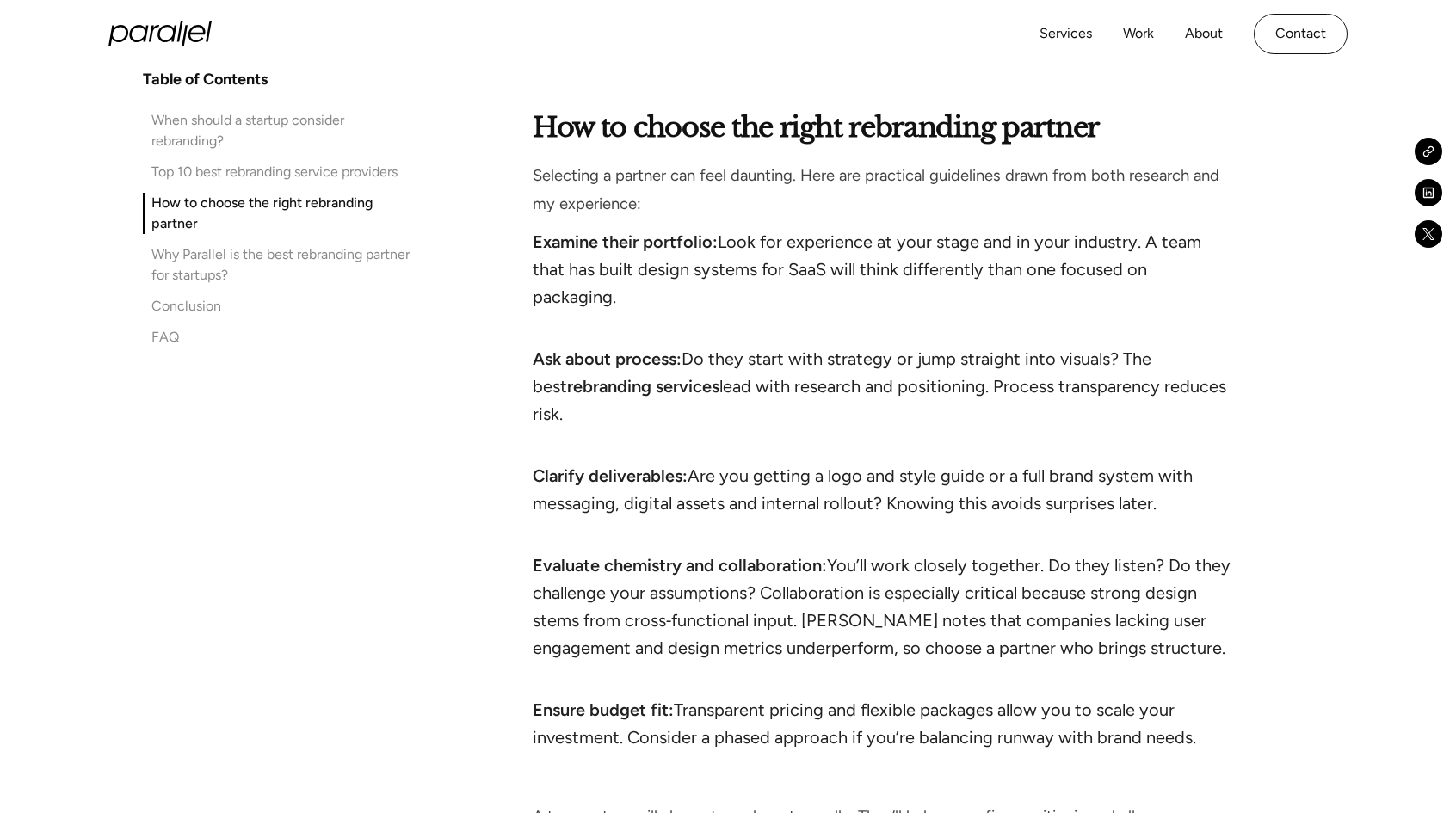
scroll to position [10287, 0]
